Goal: Transaction & Acquisition: Purchase product/service

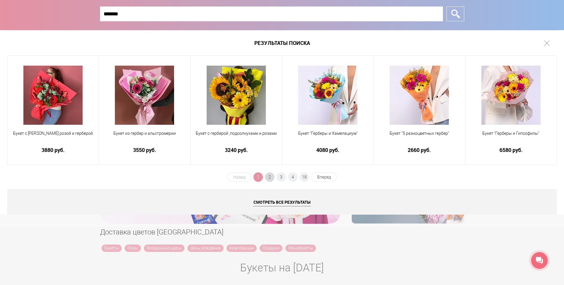
type input "*******"
click at [268, 178] on span "2" at bounding box center [269, 177] width 9 height 9
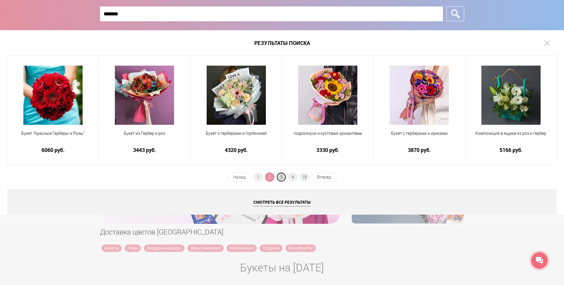
click at [279, 178] on span "3" at bounding box center [280, 177] width 9 height 9
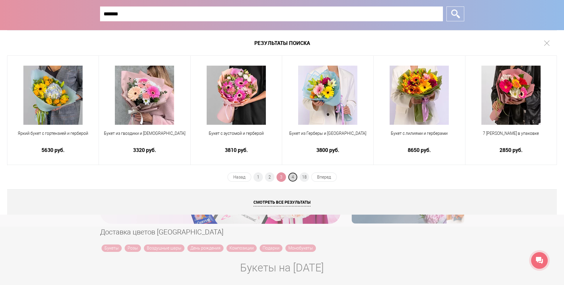
click at [292, 178] on span "4" at bounding box center [292, 177] width 9 height 9
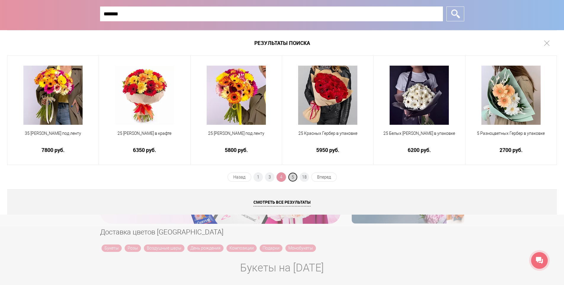
click at [296, 176] on span "5" at bounding box center [292, 177] width 9 height 9
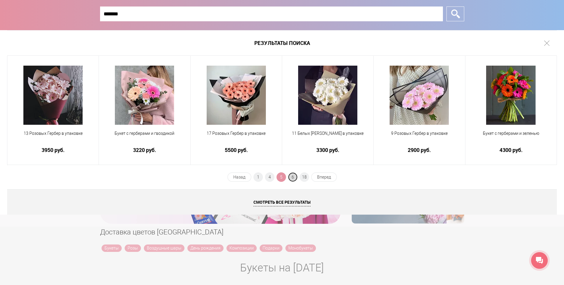
click at [291, 178] on span "6" at bounding box center [292, 177] width 9 height 9
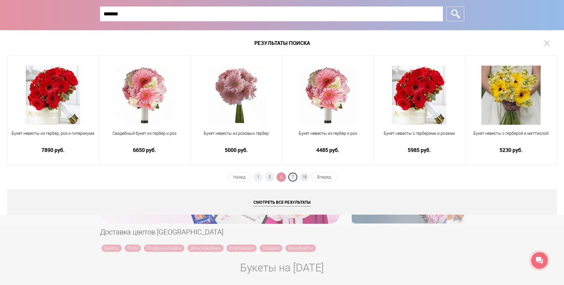
click at [291, 178] on span "7" at bounding box center [292, 177] width 9 height 9
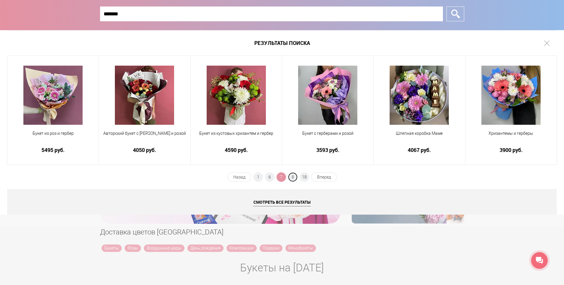
click at [291, 178] on span "8" at bounding box center [292, 177] width 9 height 9
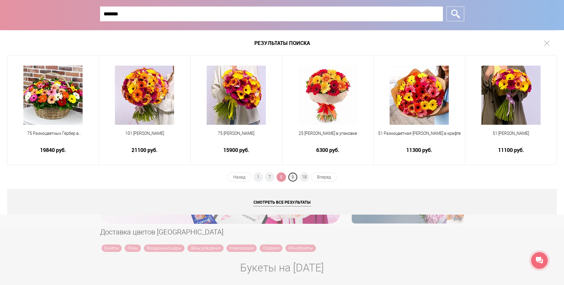
click at [291, 178] on span "9" at bounding box center [292, 177] width 9 height 9
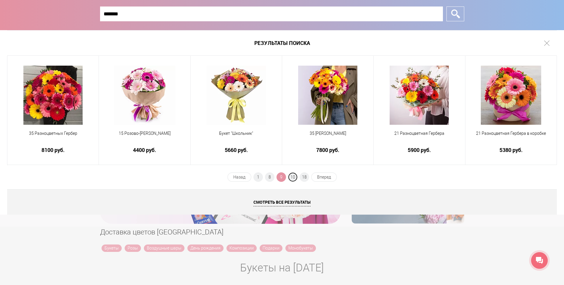
click at [292, 176] on span "10" at bounding box center [292, 177] width 9 height 9
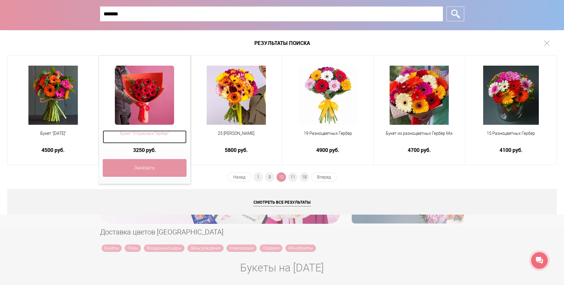
click at [167, 132] on span "Букет "9 Красных Гербер"" at bounding box center [144, 133] width 83 height 6
